Goal: Task Accomplishment & Management: Manage account settings

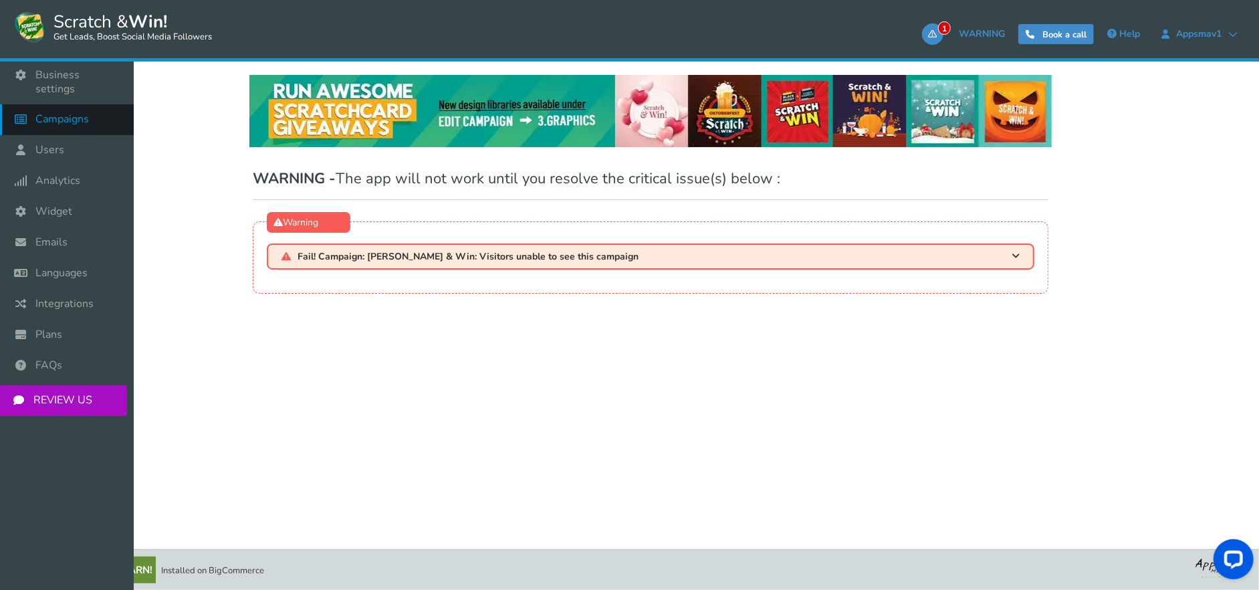
click at [93, 104] on link "Campaigns" at bounding box center [67, 119] width 134 height 31
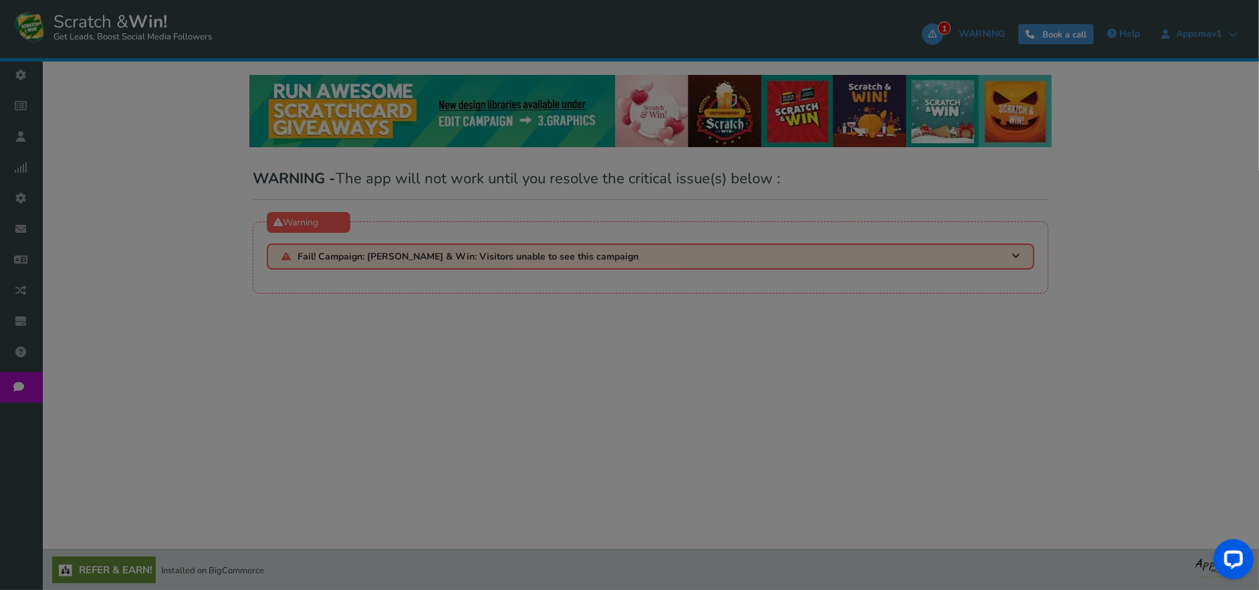
select select "21147"
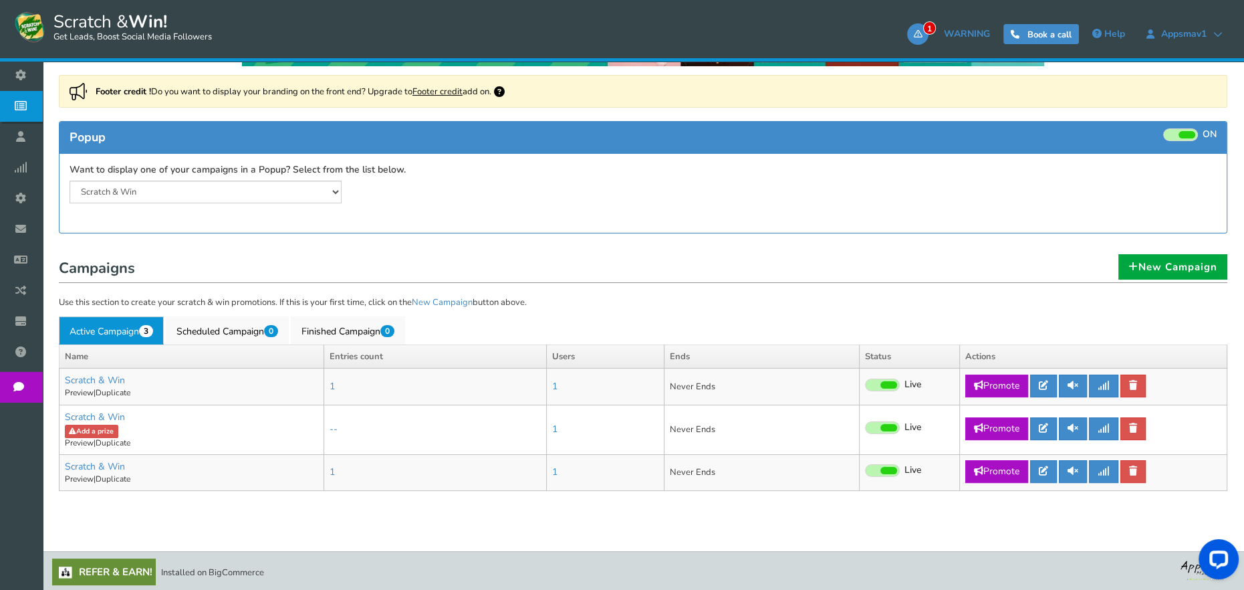
scroll to position [167, 0]
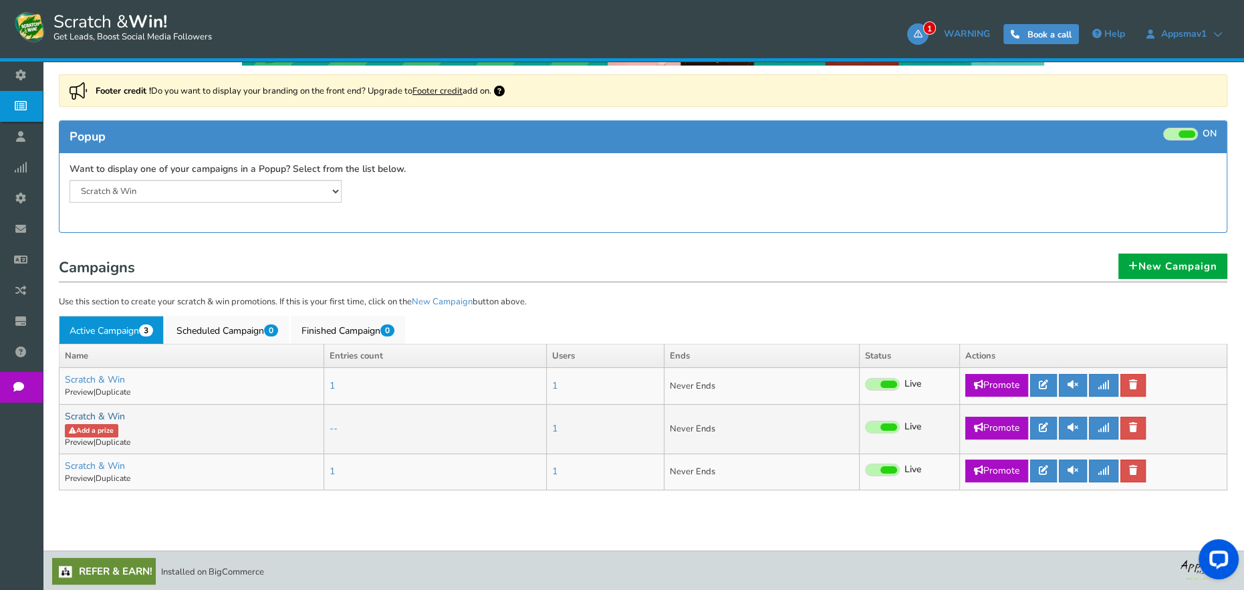
click at [112, 416] on link "Scratch & Win" at bounding box center [95, 416] width 60 height 13
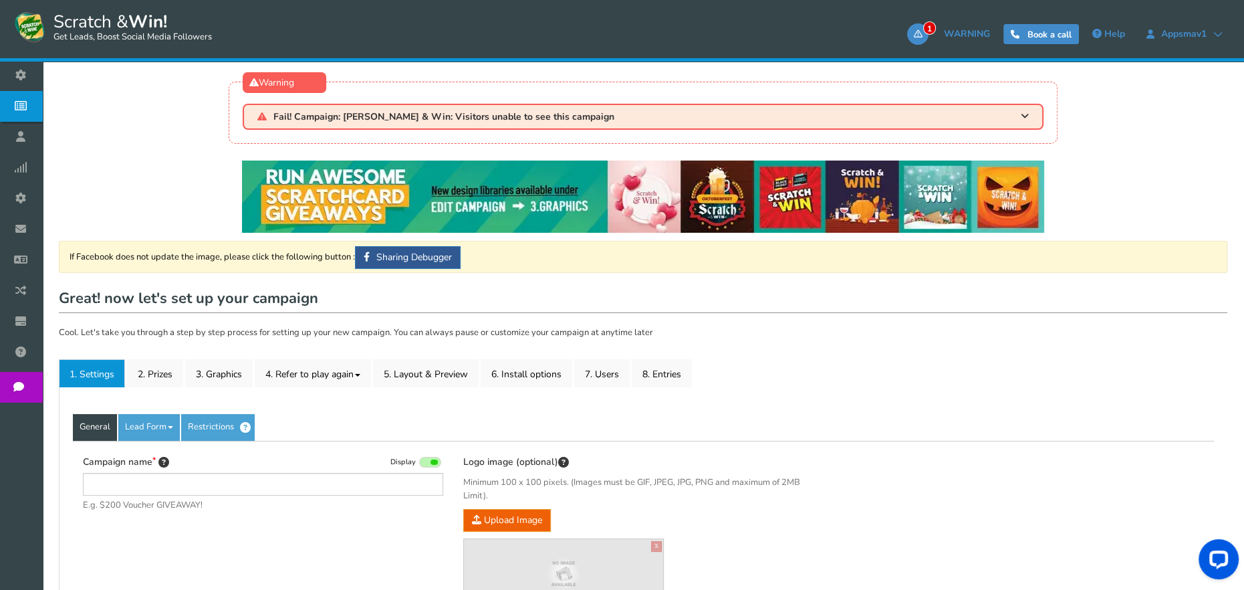
type input "Scratch & Win"
click at [198, 421] on link "Restrictions" at bounding box center [218, 427] width 74 height 27
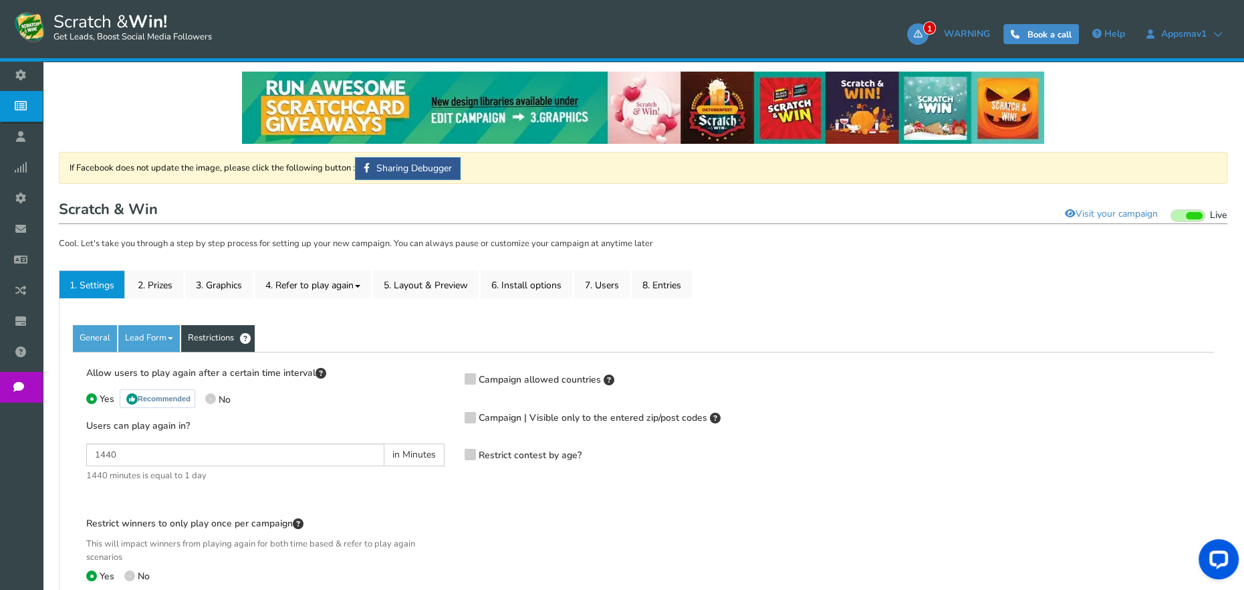
scroll to position [201, 0]
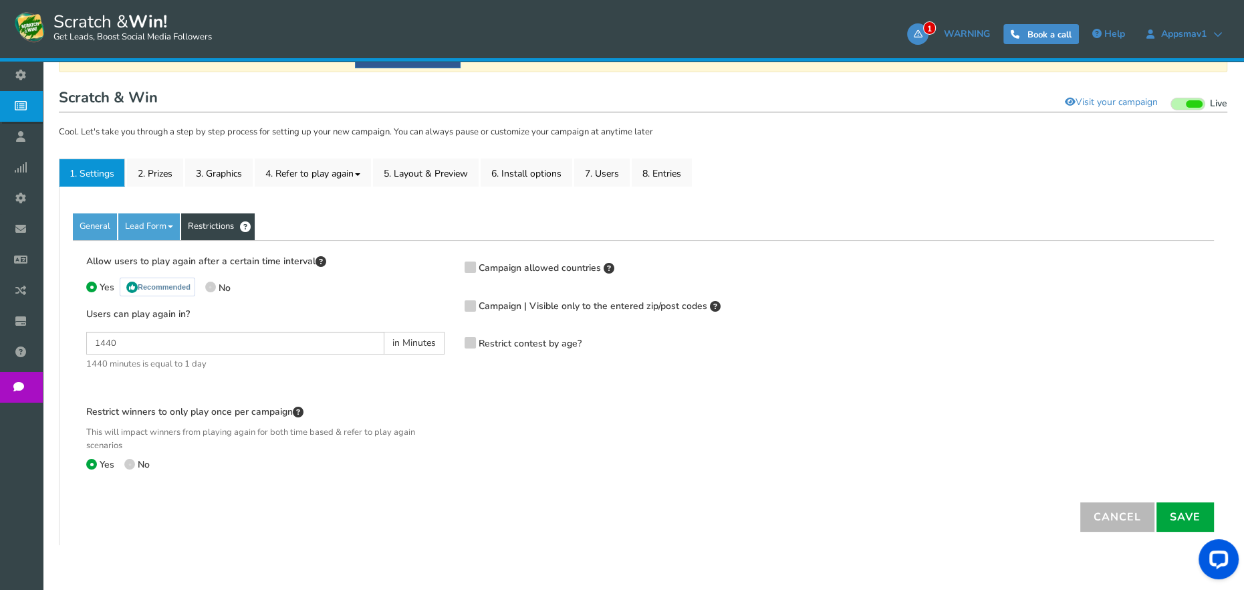
click at [156, 240] on div "Allow users to play again after a certain time interval Yes Recommended No User…" at bounding box center [643, 371] width 1141 height 262
click at [166, 230] on link "Lead Form" at bounding box center [148, 226] width 61 height 27
click at [161, 231] on link "Lead Form" at bounding box center [148, 226] width 61 height 27
click at [166, 289] on link "Fields setup" at bounding box center [172, 294] width 106 height 27
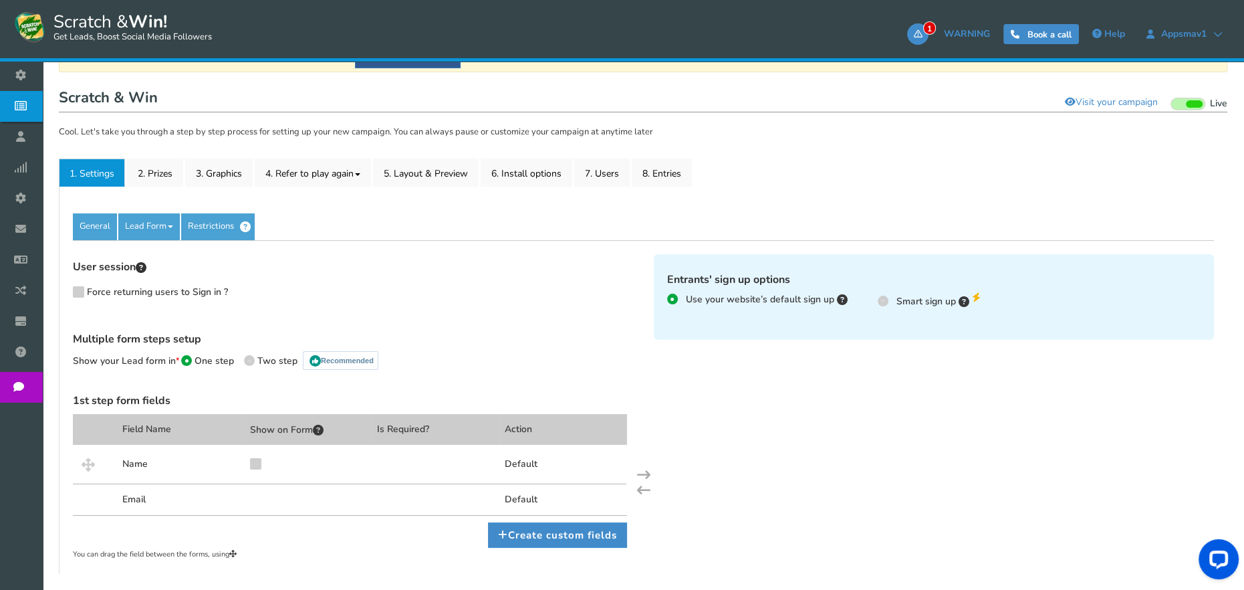
click at [933, 305] on span "Smart sign up" at bounding box center [925, 301] width 59 height 13
click at [886, 303] on input "Smart sign up" at bounding box center [882, 299] width 9 height 9
radio input "true"
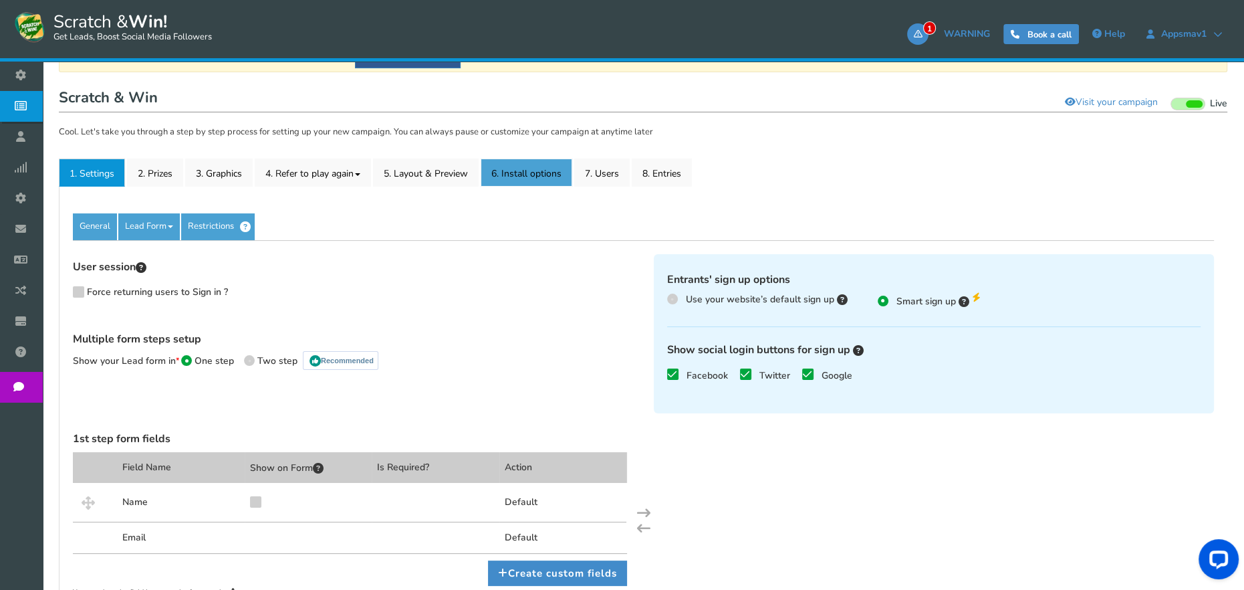
drag, startPoint x: 530, startPoint y: 178, endPoint x: 533, endPoint y: 249, distance: 70.9
click at [530, 178] on link "6. Install options New" at bounding box center [527, 172] width 92 height 28
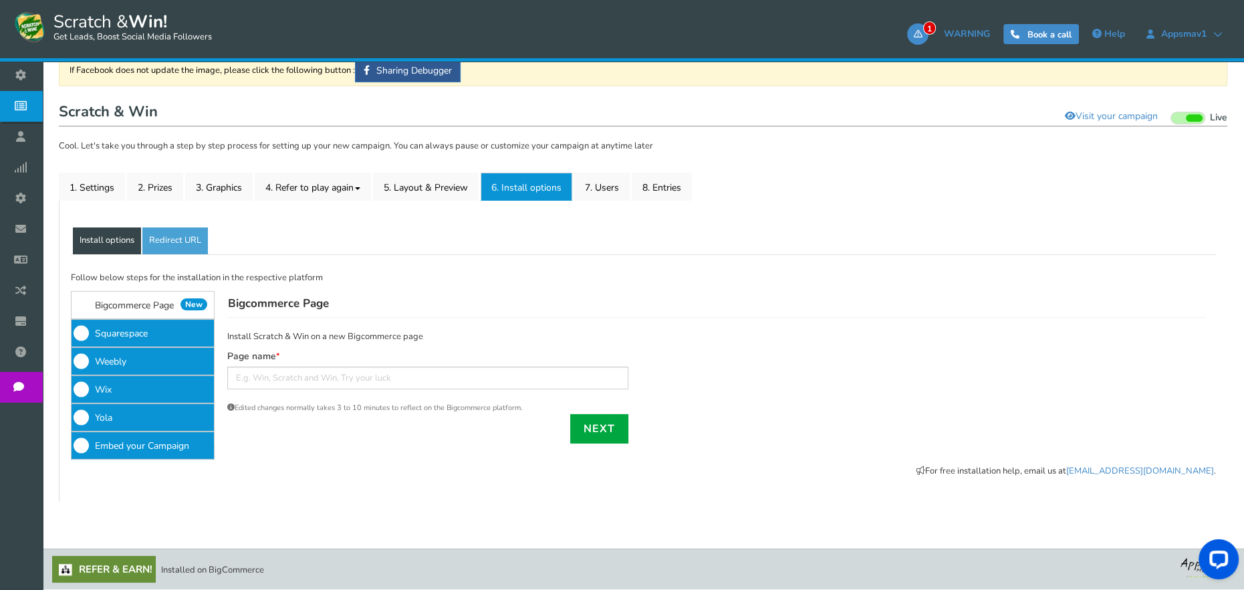
scroll to position [186, 0]
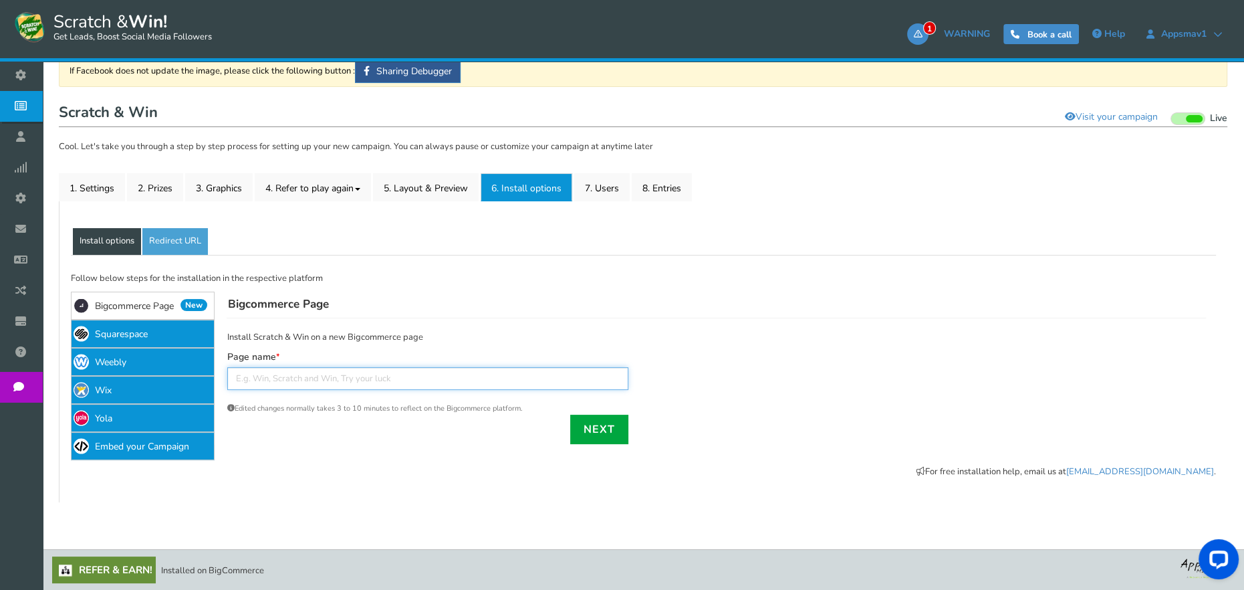
click at [512, 379] on input "text" at bounding box center [427, 378] width 401 height 23
type input "a563"
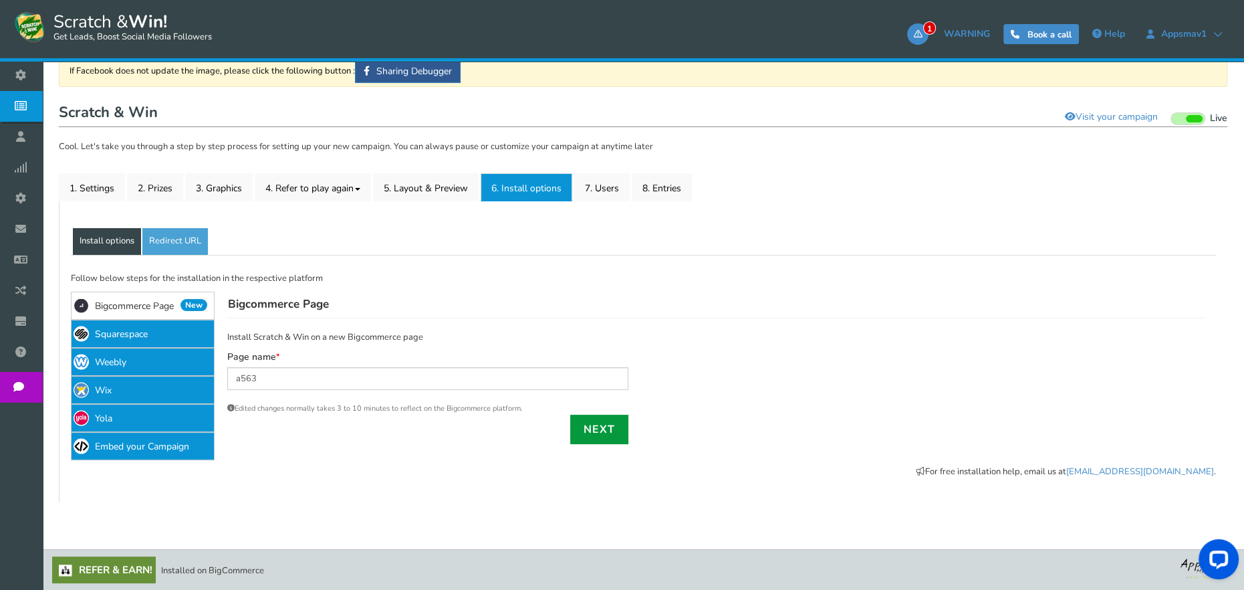
click at [608, 426] on link "Next" at bounding box center [599, 428] width 58 height 29
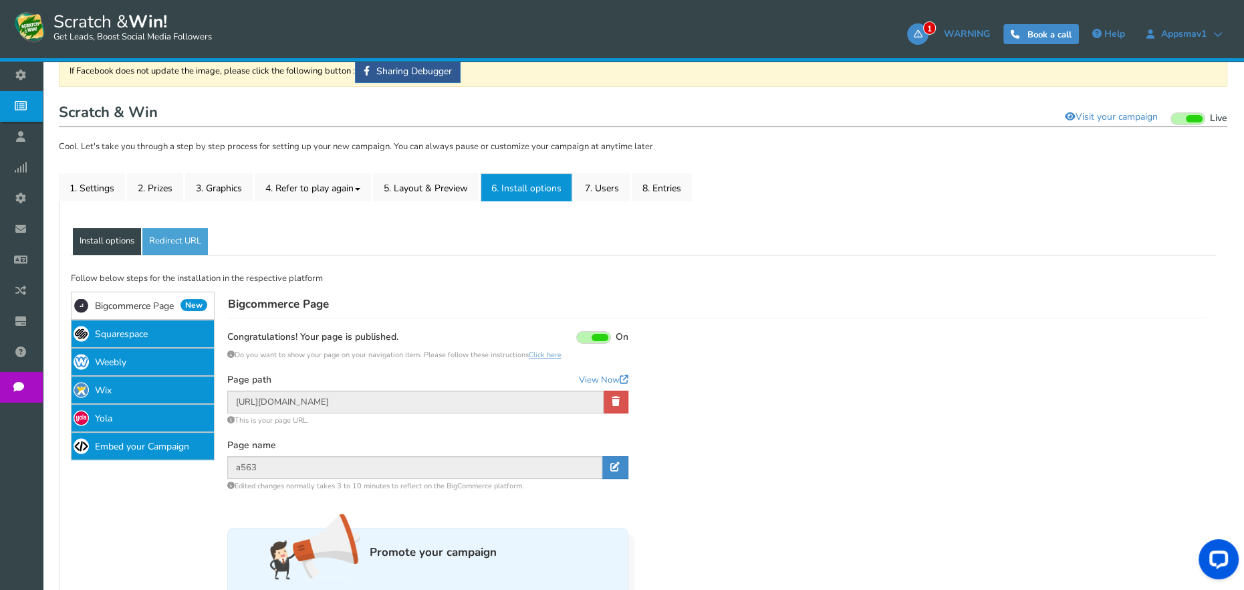
click at [590, 387] on div "Page path View Now" at bounding box center [427, 382] width 401 height 17
click at [601, 379] on link "View Now" at bounding box center [603, 380] width 49 height 13
click at [165, 182] on link "2. Prizes" at bounding box center [155, 187] width 56 height 28
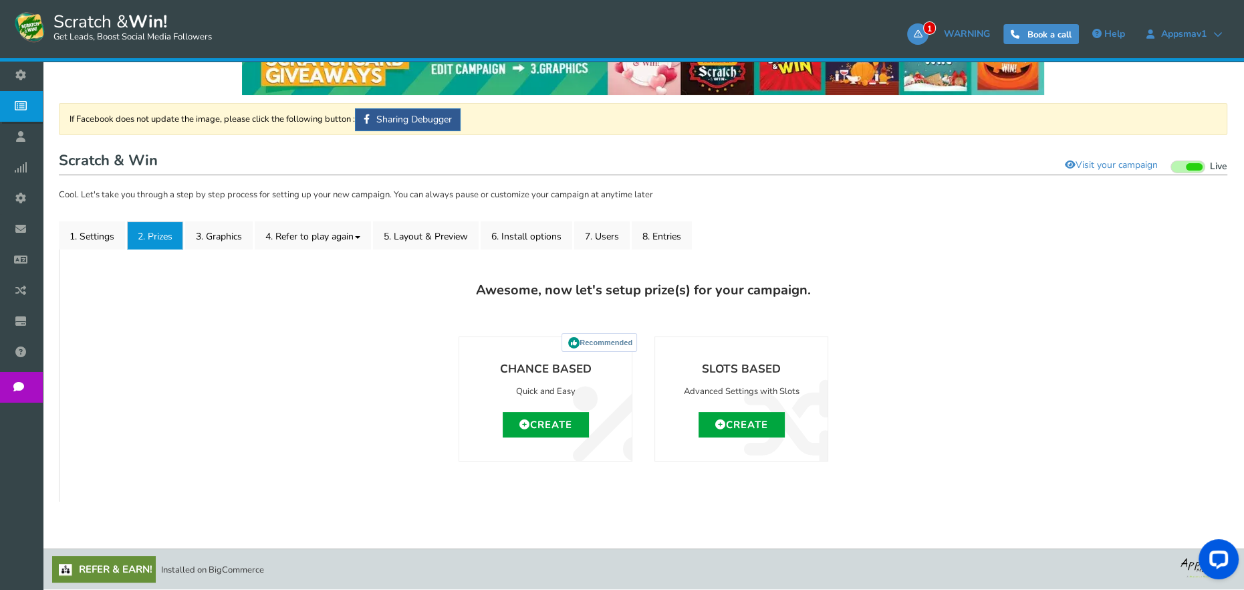
scroll to position [136, 0]
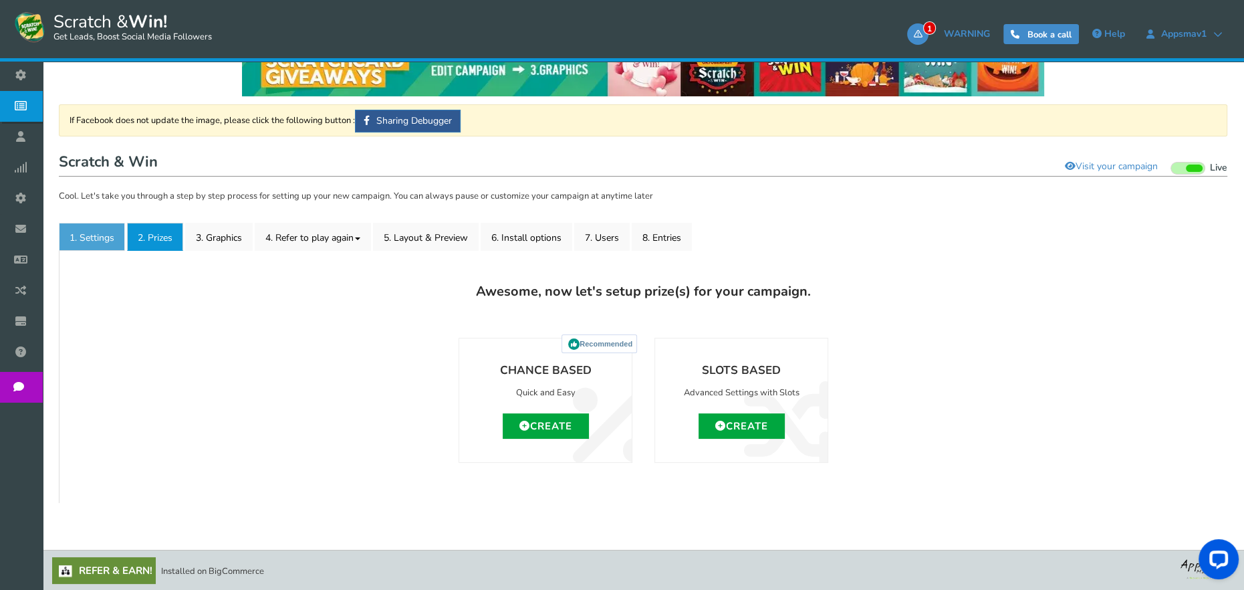
click at [106, 239] on link "1. Settings" at bounding box center [92, 237] width 66 height 28
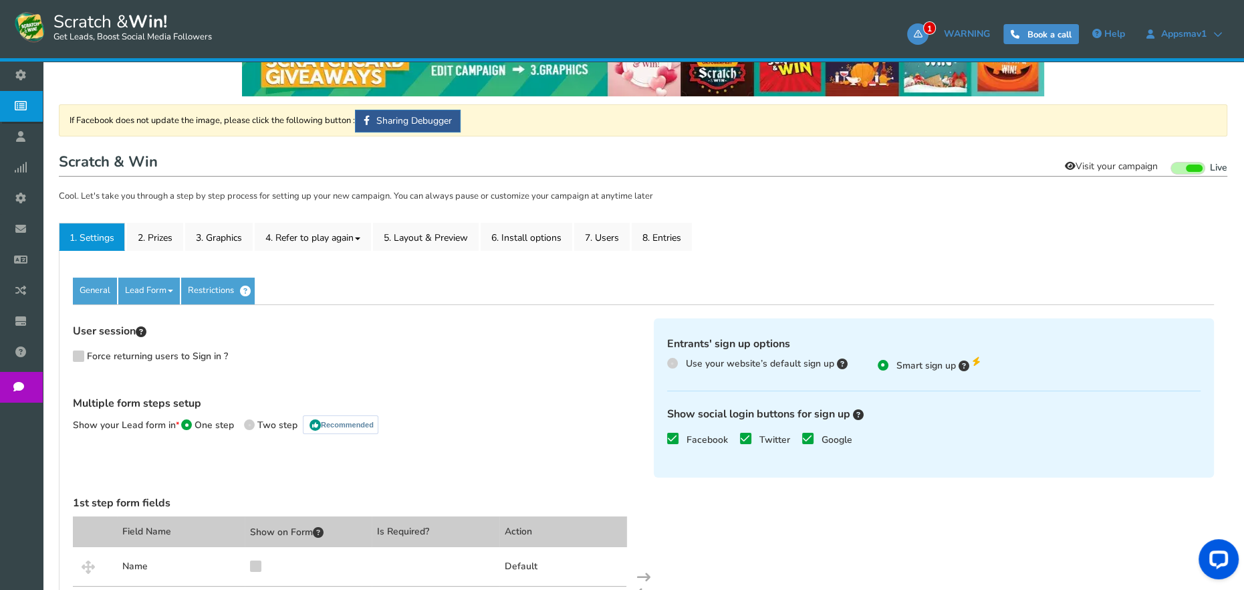
click at [1122, 166] on link "Visit your campaign" at bounding box center [1111, 166] width 110 height 23
